Goal: Task Accomplishment & Management: Use online tool/utility

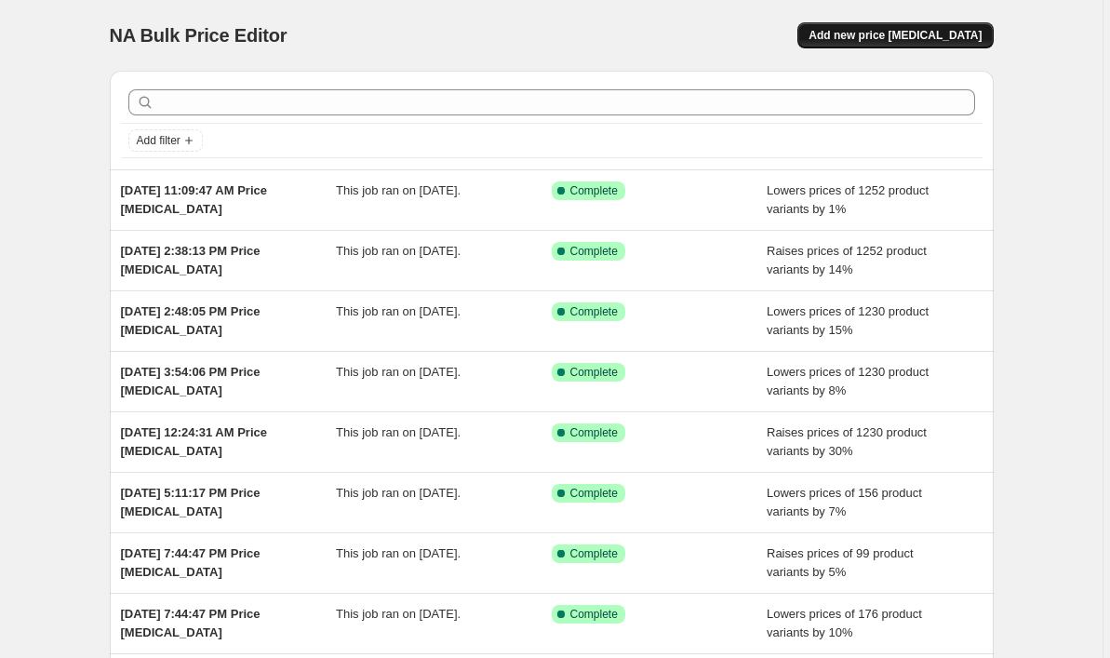
click at [966, 25] on button "Add new price [MEDICAL_DATA]" at bounding box center [895, 35] width 195 height 26
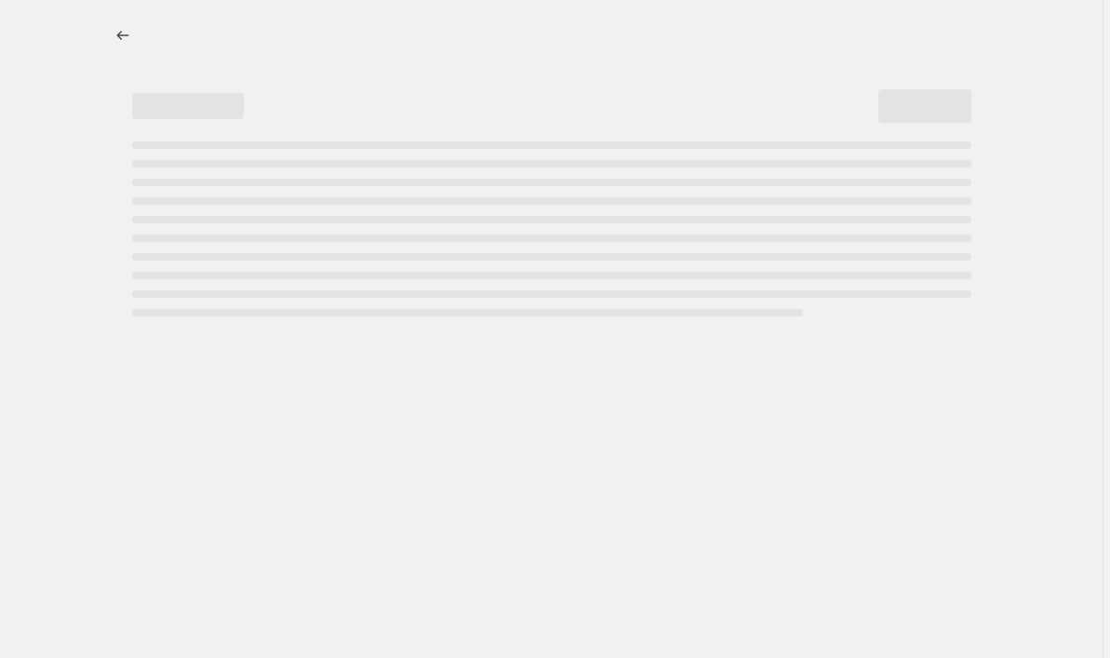
select select "percentage"
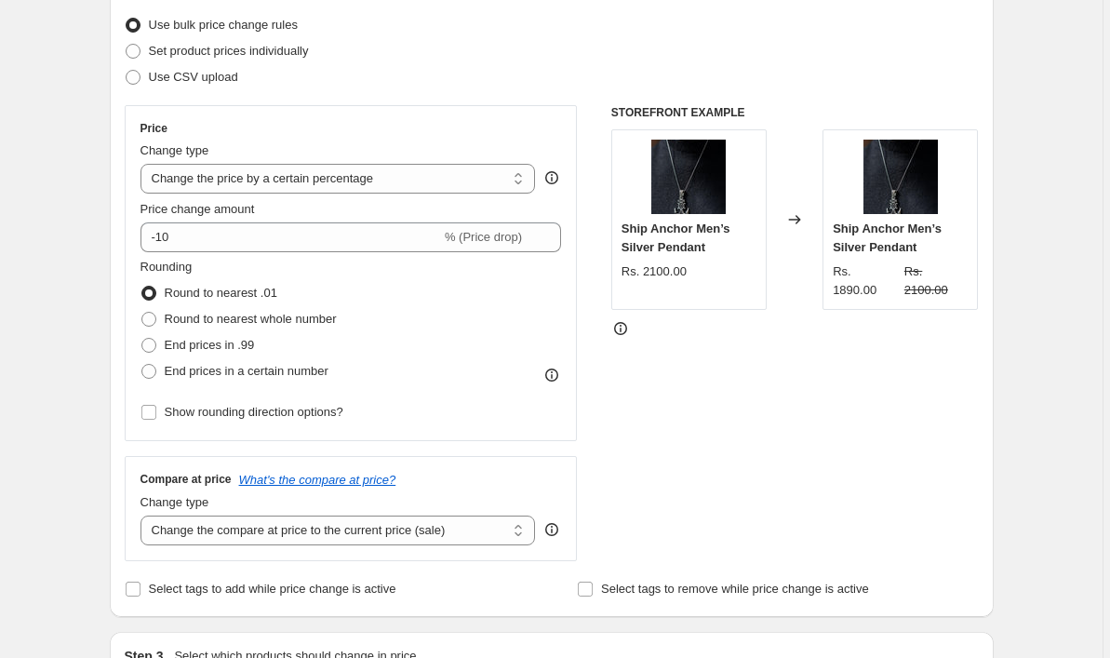
scroll to position [236, 0]
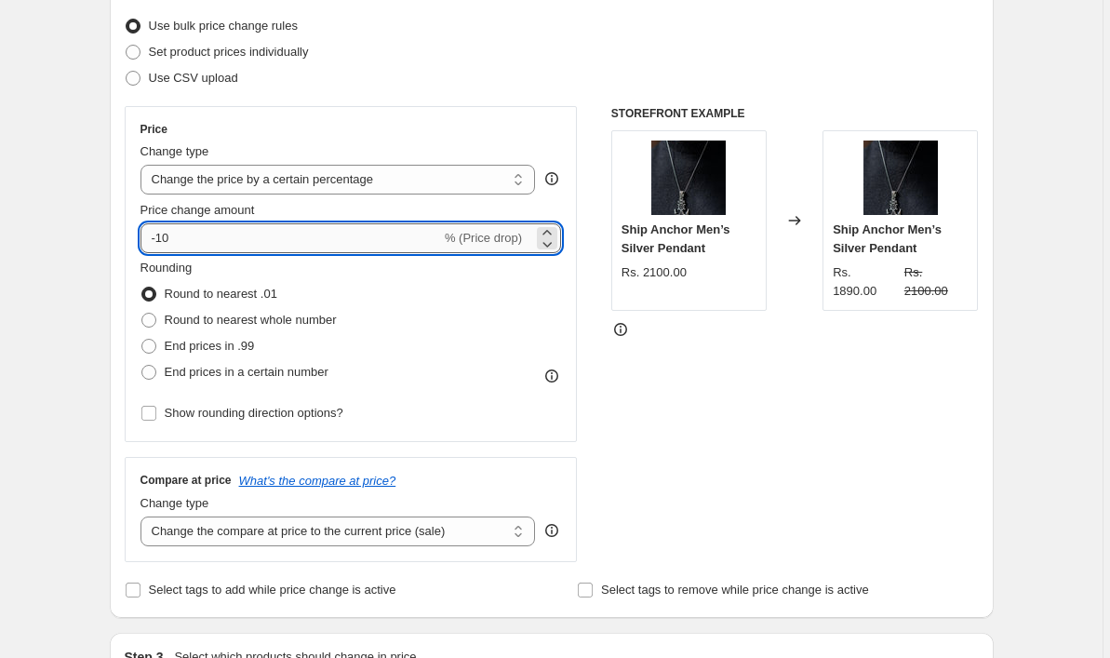
click at [277, 247] on input "-10" at bounding box center [291, 238] width 301 height 30
type input "-1"
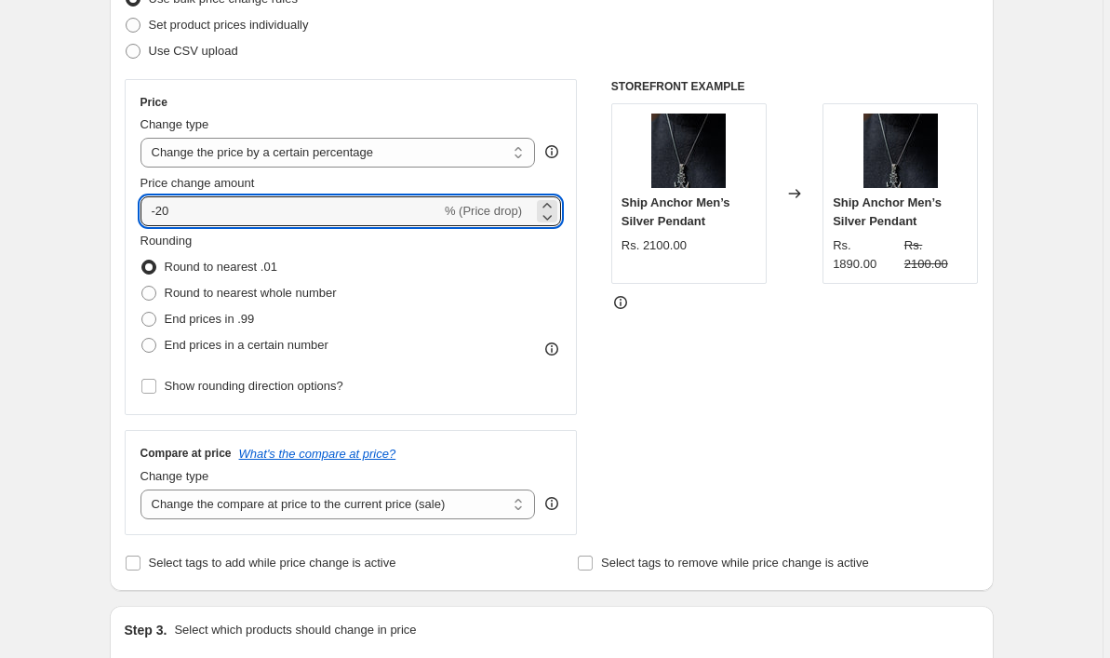
scroll to position [275, 0]
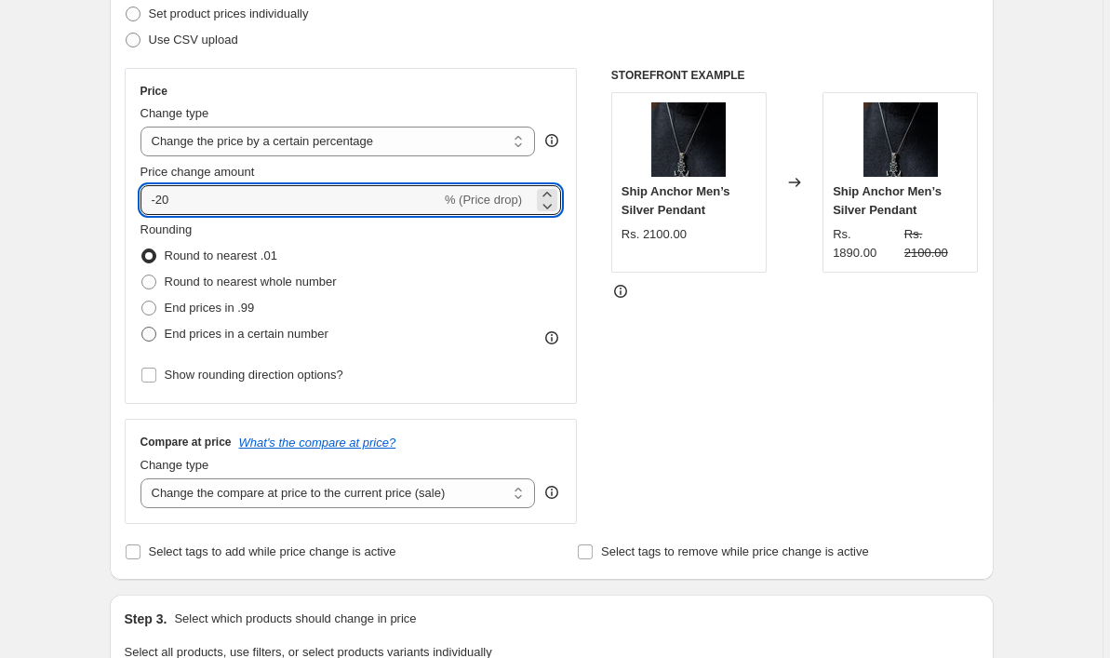
type input "-20"
click at [153, 343] on span at bounding box center [149, 334] width 17 height 17
click at [142, 328] on input "End prices in a certain number" at bounding box center [141, 327] width 1 height 1
radio input "true"
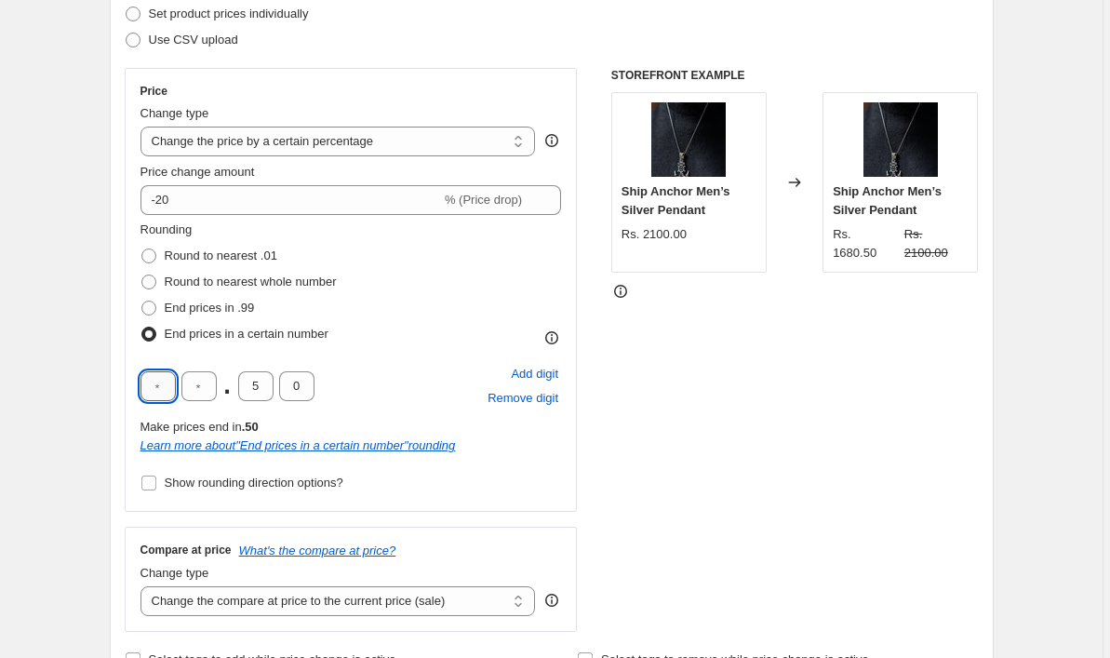
click at [169, 389] on input "text" at bounding box center [158, 386] width 35 height 30
type input "0"
click at [639, 427] on div "STOREFRONT EXAMPLE Ship Anchor Men’s Silver Pendant Rs. 2100.00 Changed to Ship…" at bounding box center [796, 350] width 368 height 564
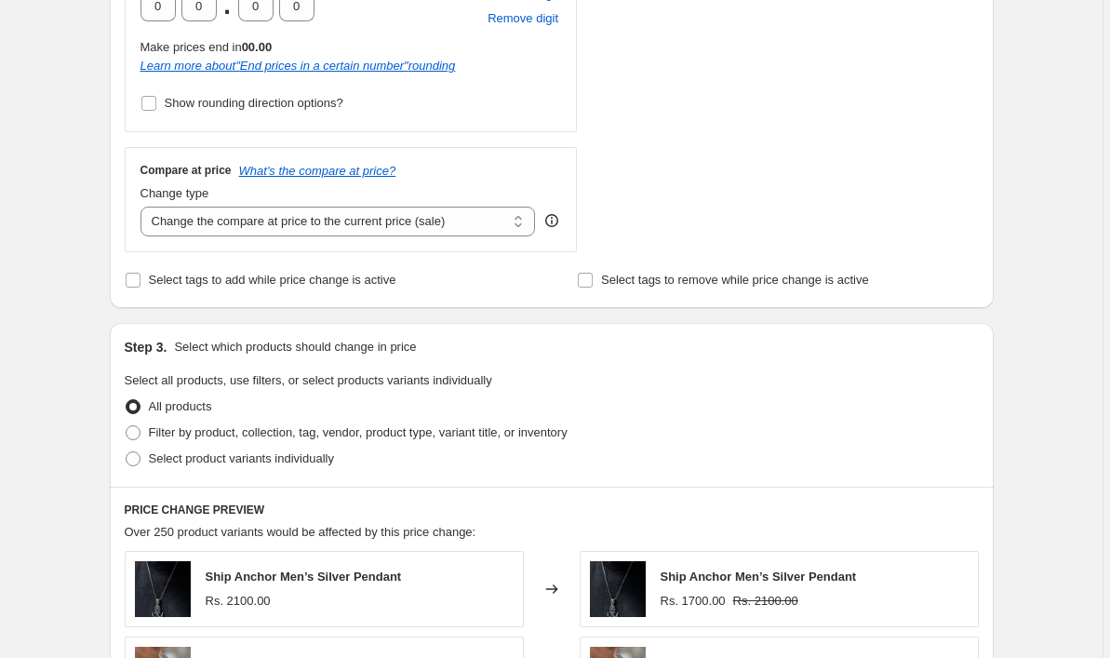
scroll to position [653, 0]
click at [458, 224] on select "Change the compare at price to the current price (sale) Change the compare at p…" at bounding box center [339, 223] width 396 height 30
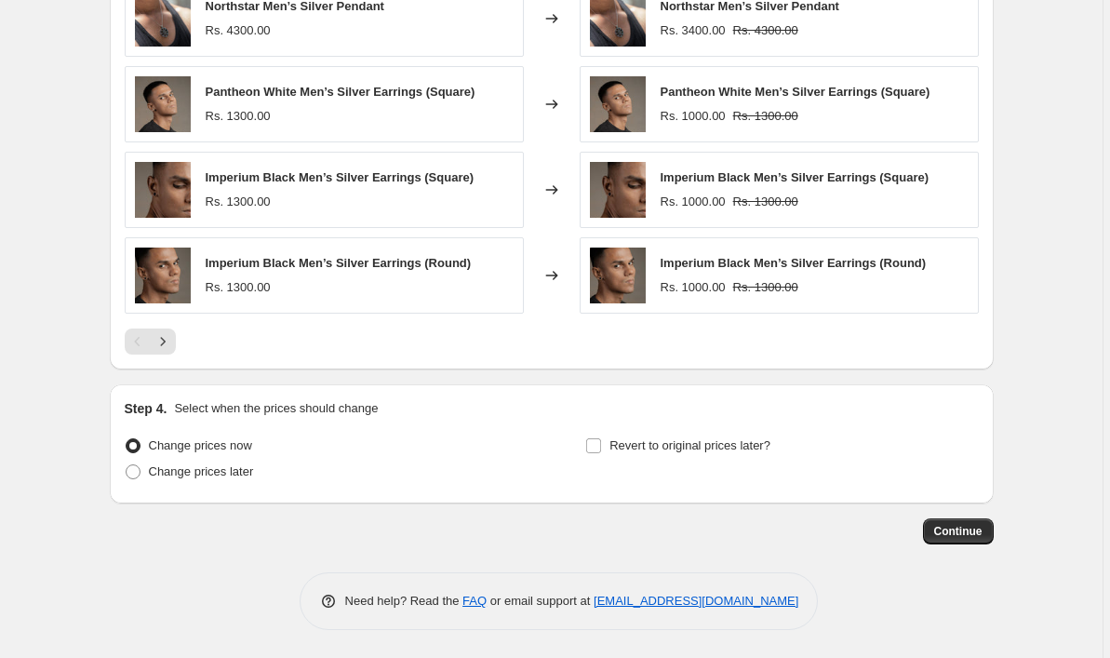
scroll to position [1311, 0]
click at [975, 535] on span "Continue" at bounding box center [959, 531] width 48 height 15
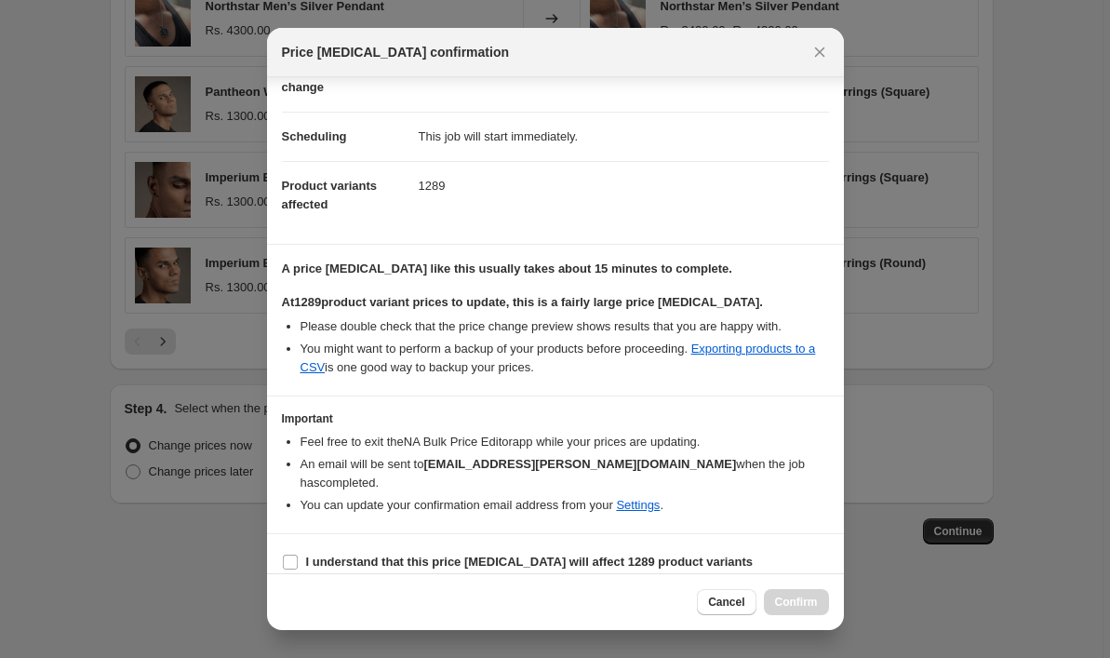
scroll to position [114, 0]
click at [285, 557] on input "I understand that this price change job will affect 1289 product variants" at bounding box center [290, 564] width 15 height 15
checkbox input "true"
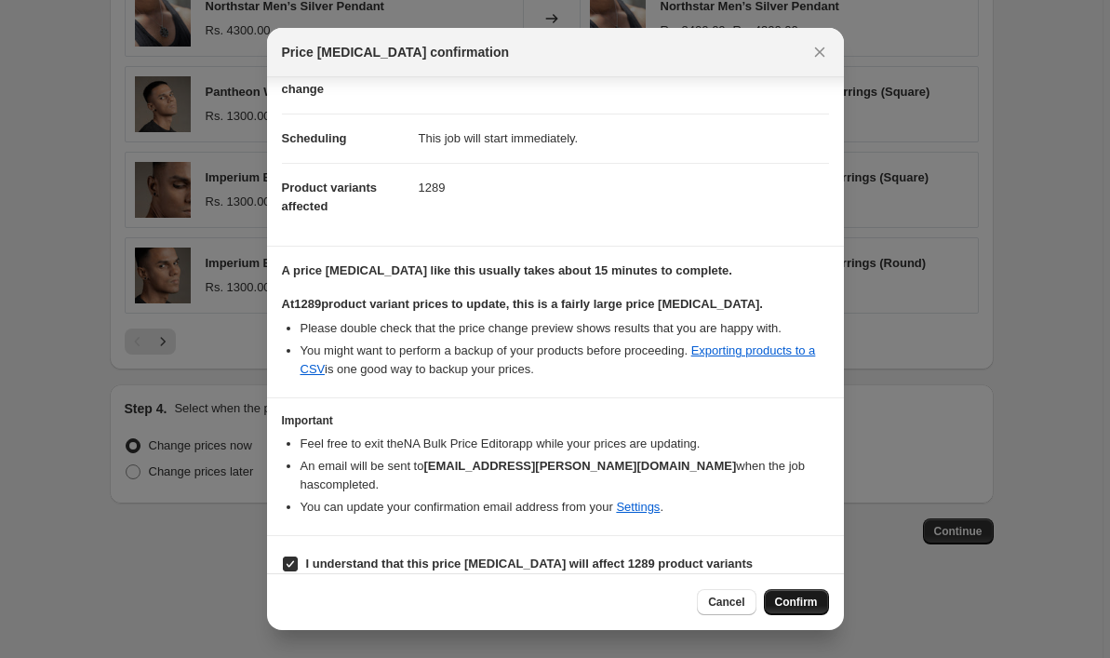
click at [799, 599] on span "Confirm" at bounding box center [796, 602] width 43 height 15
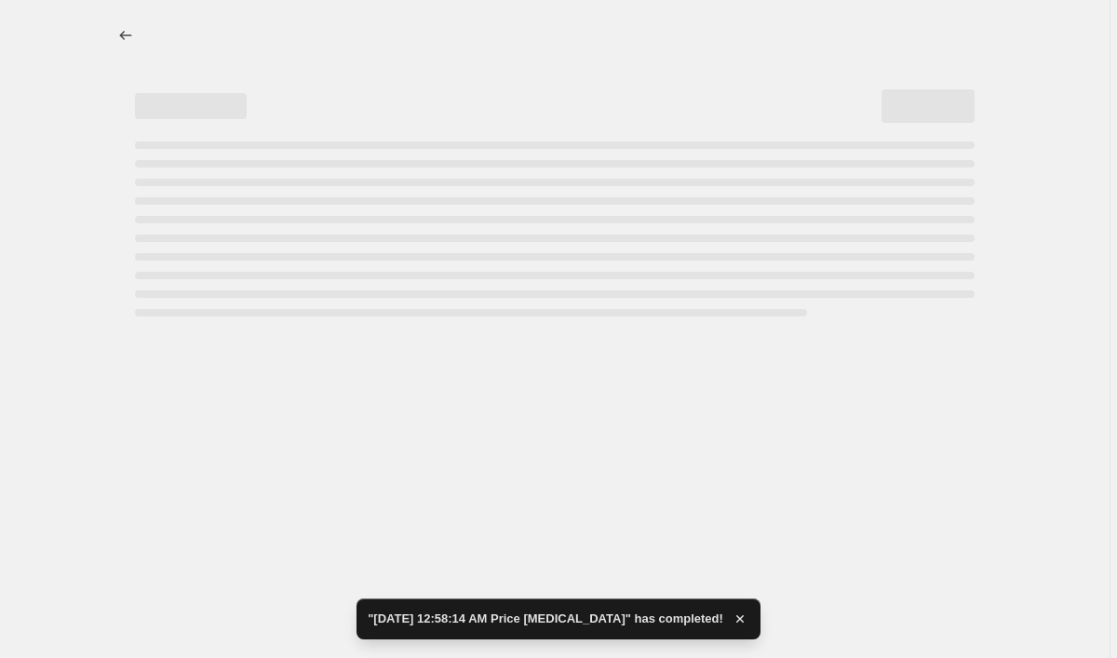
select select "percentage"
